Goal: Find specific page/section

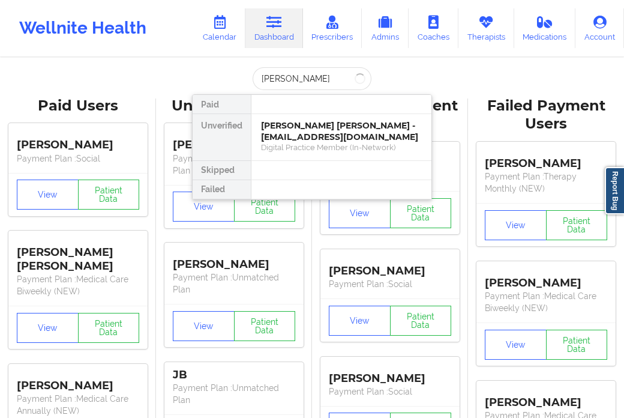
type input "[PERSON_NAME]"
click at [283, 147] on div "Social" at bounding box center [341, 147] width 161 height 10
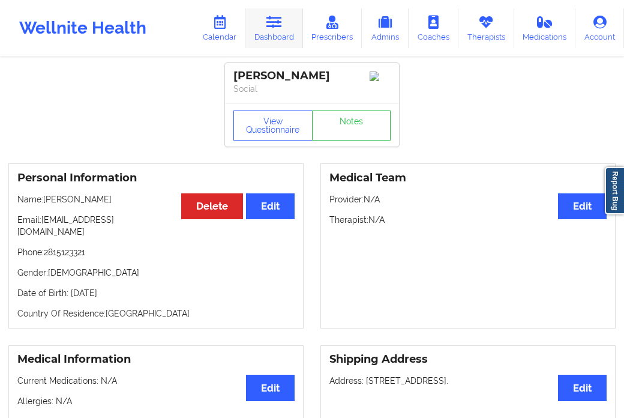
click at [274, 28] on icon at bounding box center [274, 22] width 16 height 13
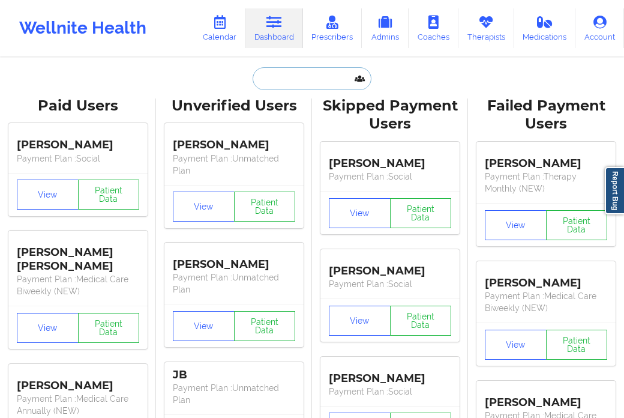
click at [289, 79] on input "text" at bounding box center [312, 78] width 119 height 23
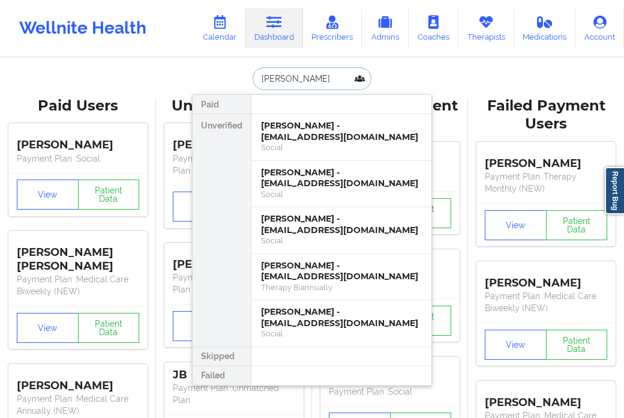
type input "[PERSON_NAME]"
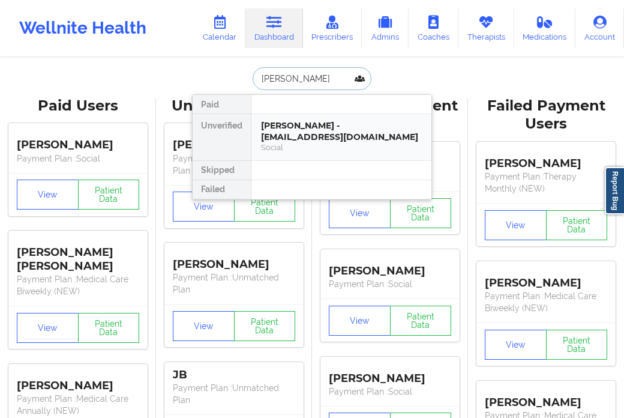
click at [292, 127] on div "[PERSON_NAME] - [EMAIL_ADDRESS][DOMAIN_NAME]" at bounding box center [341, 131] width 161 height 22
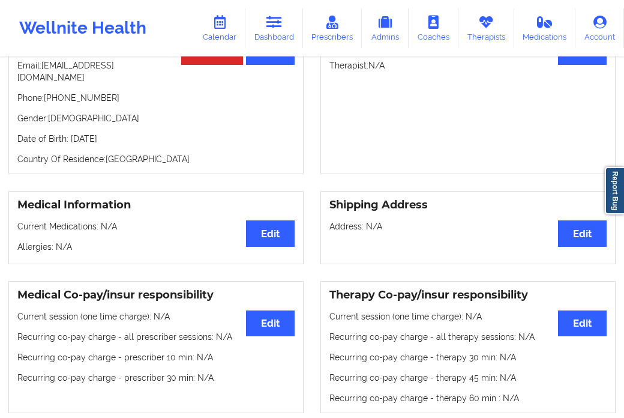
scroll to position [200, 0]
